Goal: Task Accomplishment & Management: Use online tool/utility

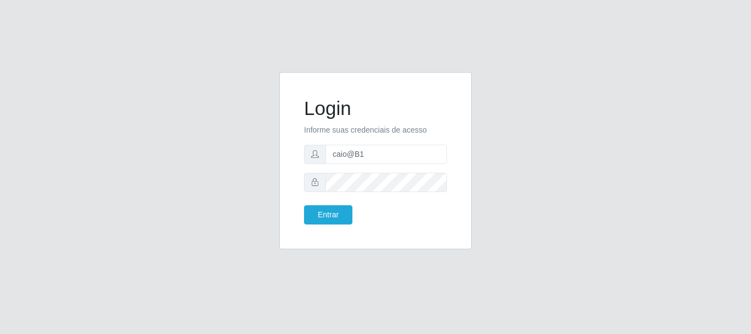
click at [327, 212] on button "Entrar" at bounding box center [328, 214] width 48 height 19
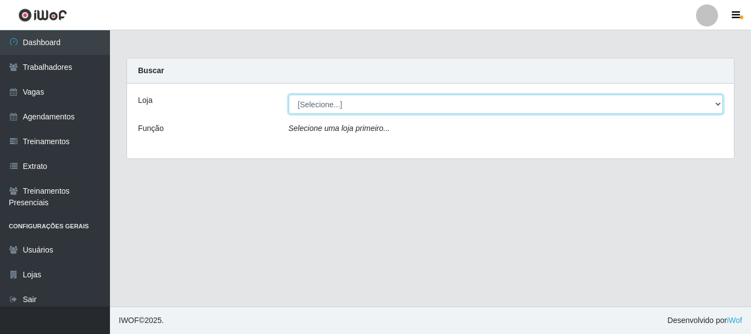
drag, startPoint x: 347, startPoint y: 105, endPoint x: 343, endPoint y: 109, distance: 5.8
click at [347, 105] on select "[Selecione...] Bemais Supermercados - B1 [GEOGRAPHIC_DATA]" at bounding box center [506, 104] width 435 height 19
select select "403"
click at [289, 95] on select "[Selecione...] Bemais Supermercados - B1 [GEOGRAPHIC_DATA]" at bounding box center [506, 104] width 435 height 19
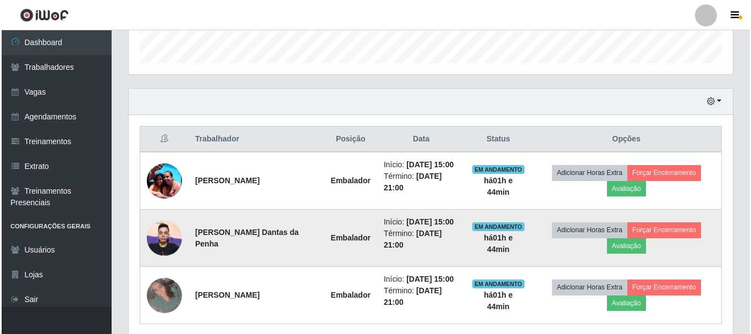
scroll to position [372, 0]
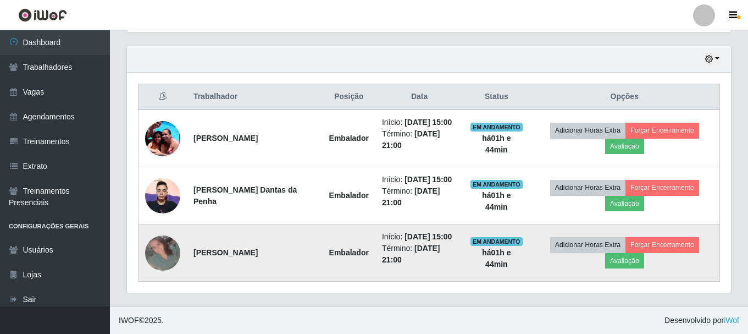
click at [161, 267] on img at bounding box center [162, 252] width 35 height 35
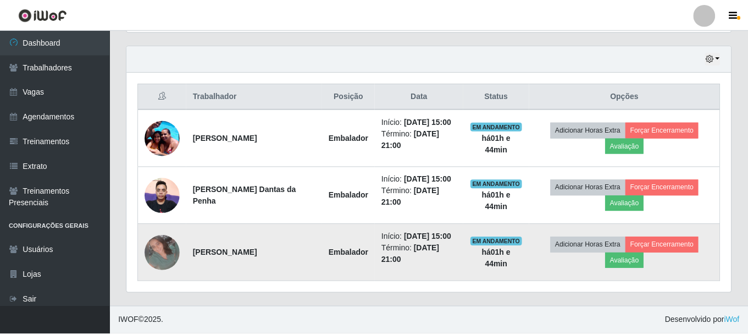
scroll to position [228, 598]
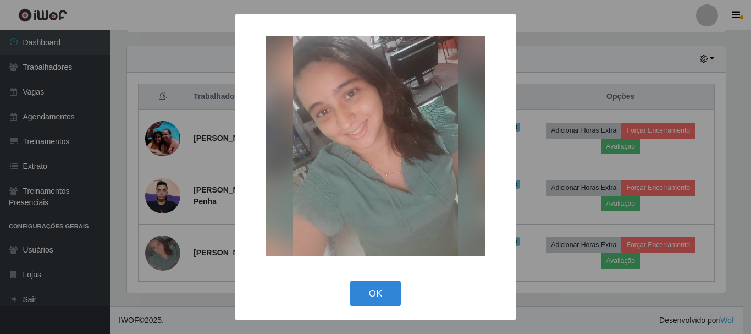
click at [165, 266] on div "× OK Cancel" at bounding box center [375, 167] width 751 height 334
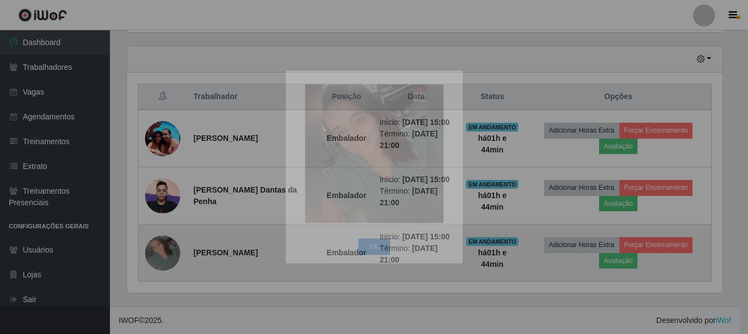
scroll to position [228, 604]
